Goal: Task Accomplishment & Management: Manage account settings

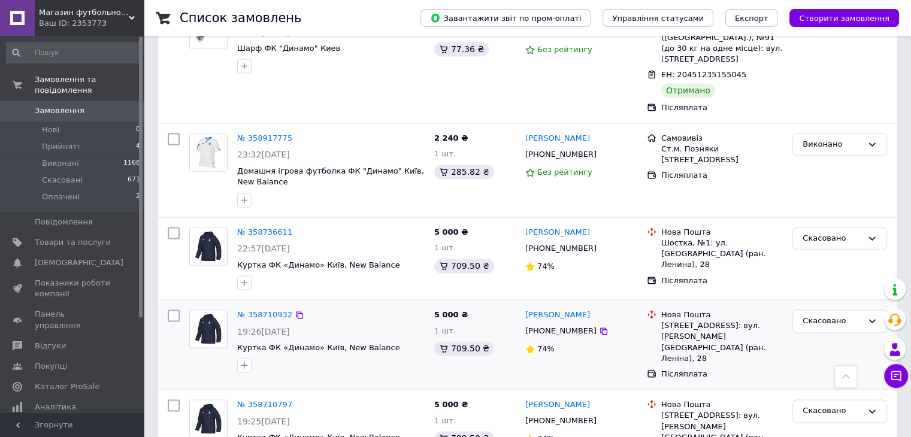
scroll to position [1723, 0]
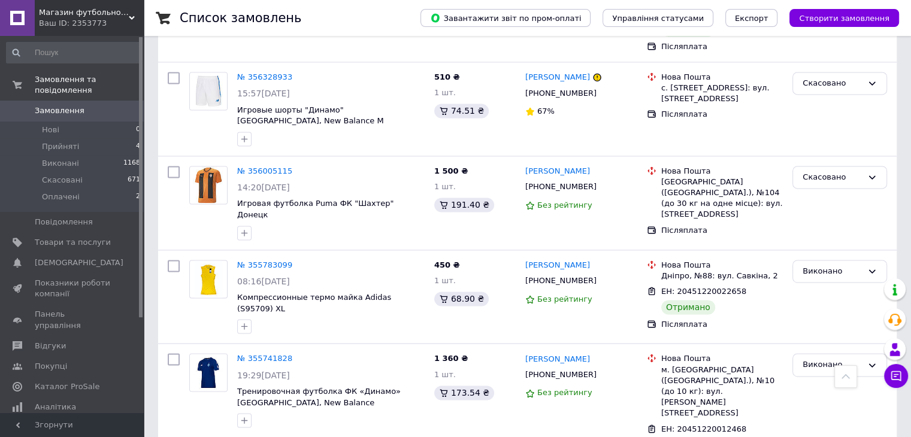
scroll to position [1687, 0]
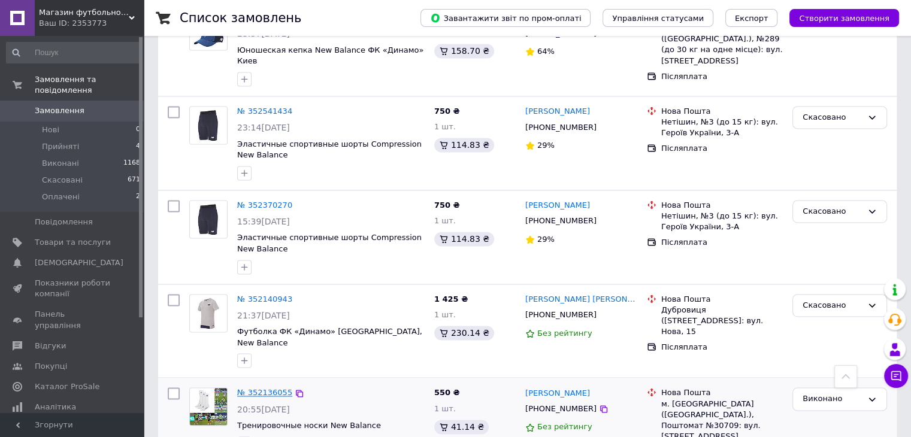
scroll to position [1749, 0]
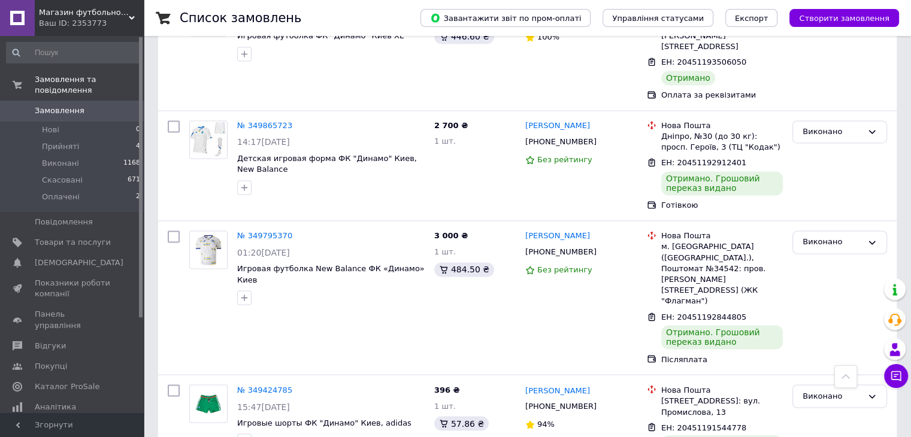
scroll to position [1919, 0]
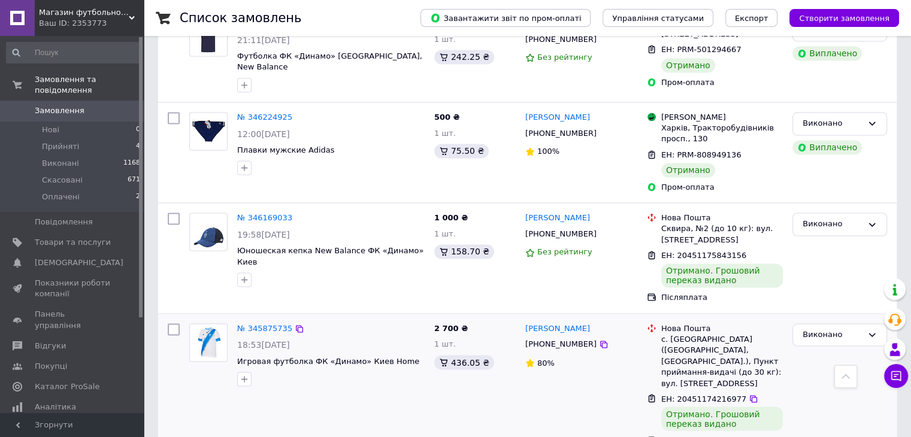
scroll to position [1925, 0]
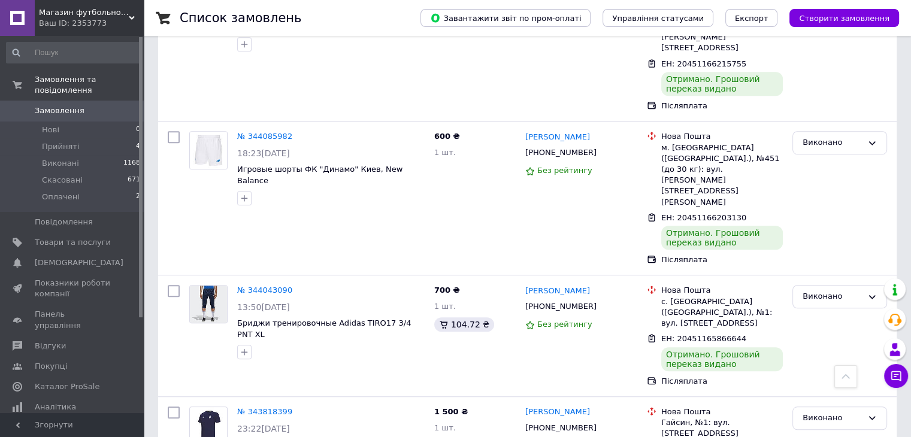
scroll to position [779, 0]
